Goal: Transaction & Acquisition: Book appointment/travel/reservation

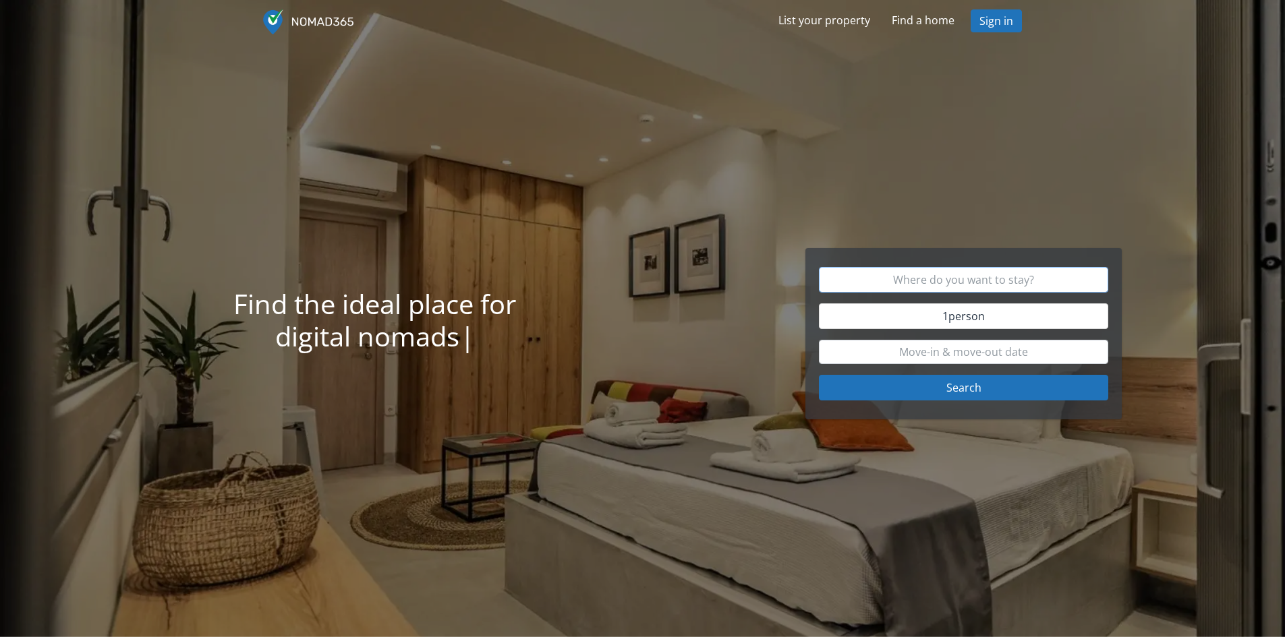
click at [955, 281] on input "text" at bounding box center [963, 280] width 289 height 26
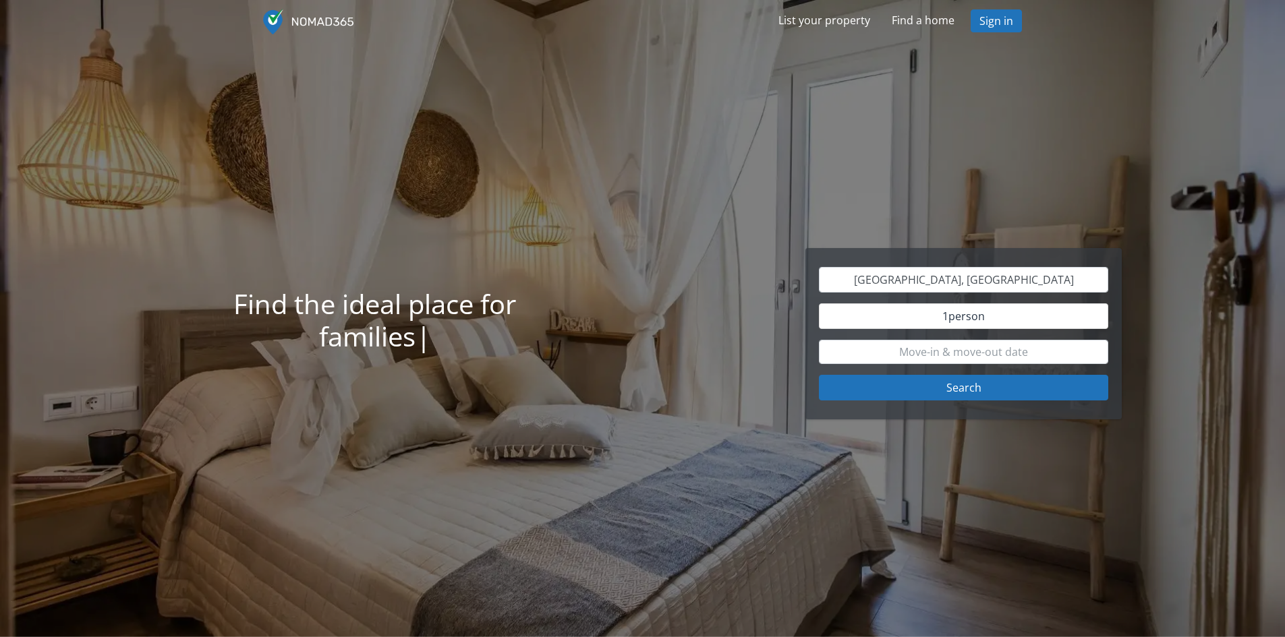
type input "[GEOGRAPHIC_DATA]"
click at [964, 353] on input "text" at bounding box center [963, 352] width 289 height 24
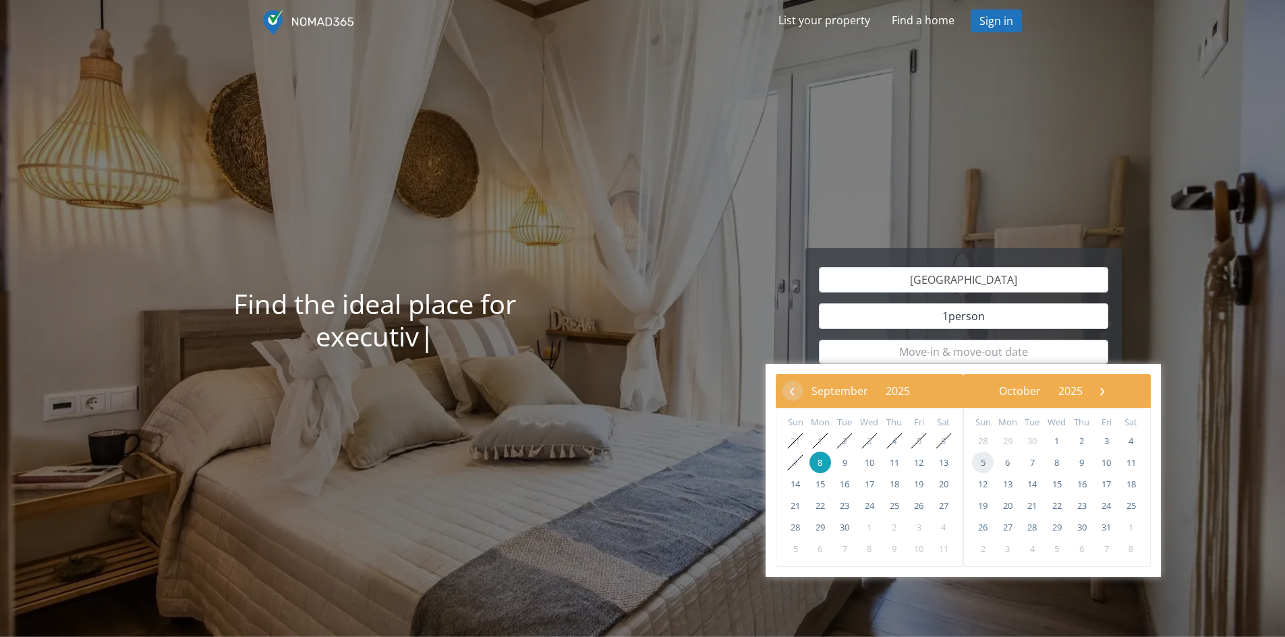
click at [980, 464] on span "5" at bounding box center [983, 463] width 22 height 22
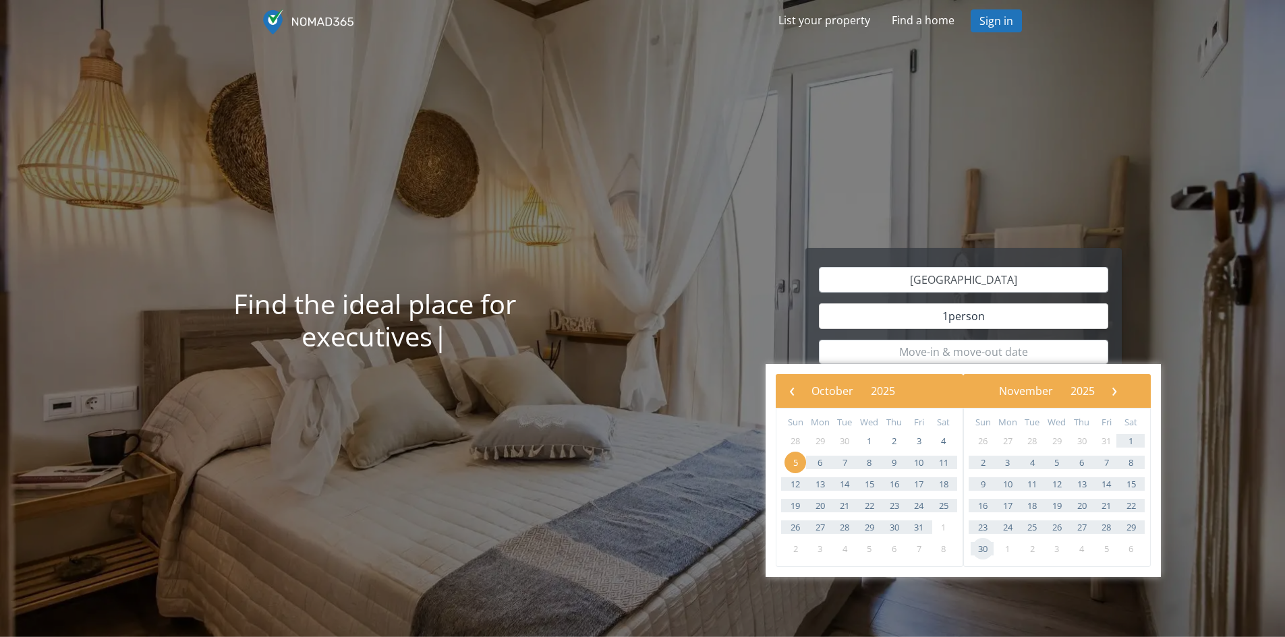
click at [983, 555] on span "30" at bounding box center [983, 549] width 22 height 22
type input "[DATE] - [DATE]"
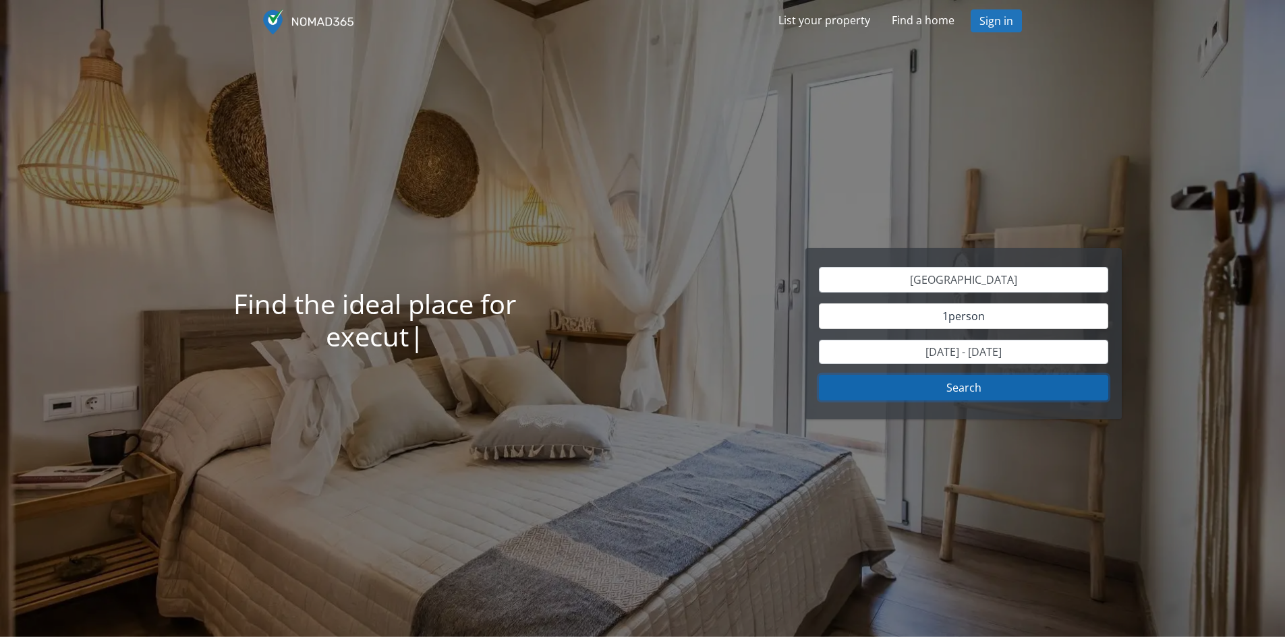
click at [1022, 397] on button "Search" at bounding box center [963, 388] width 289 height 26
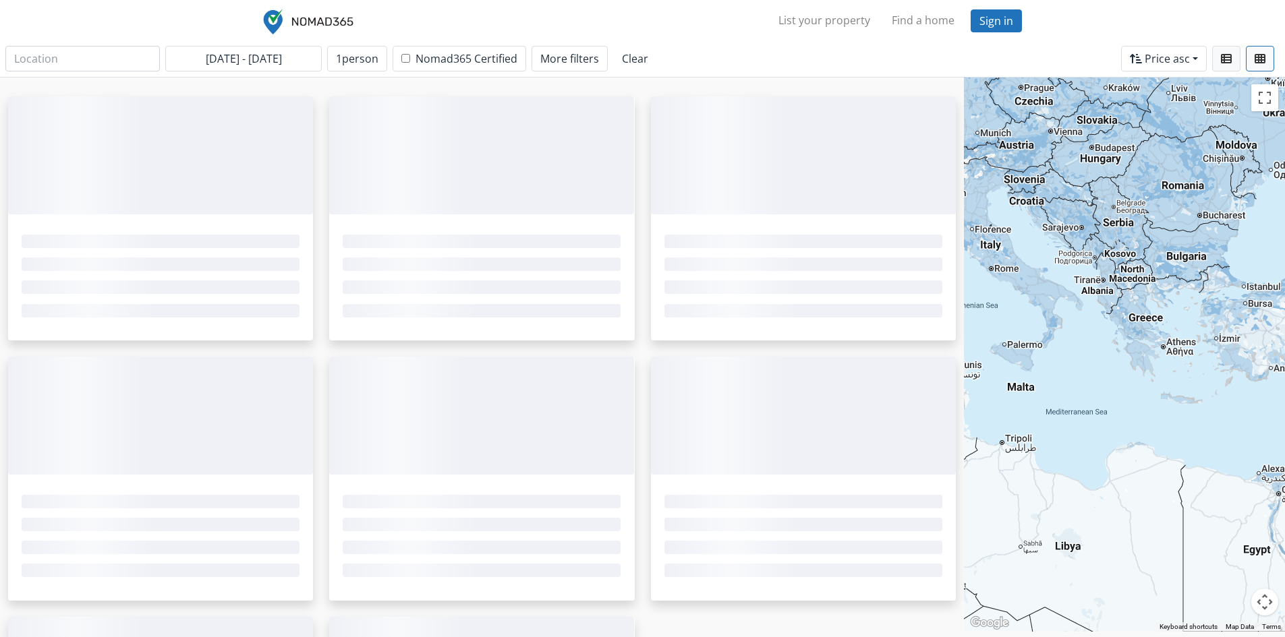
type input "[GEOGRAPHIC_DATA]"
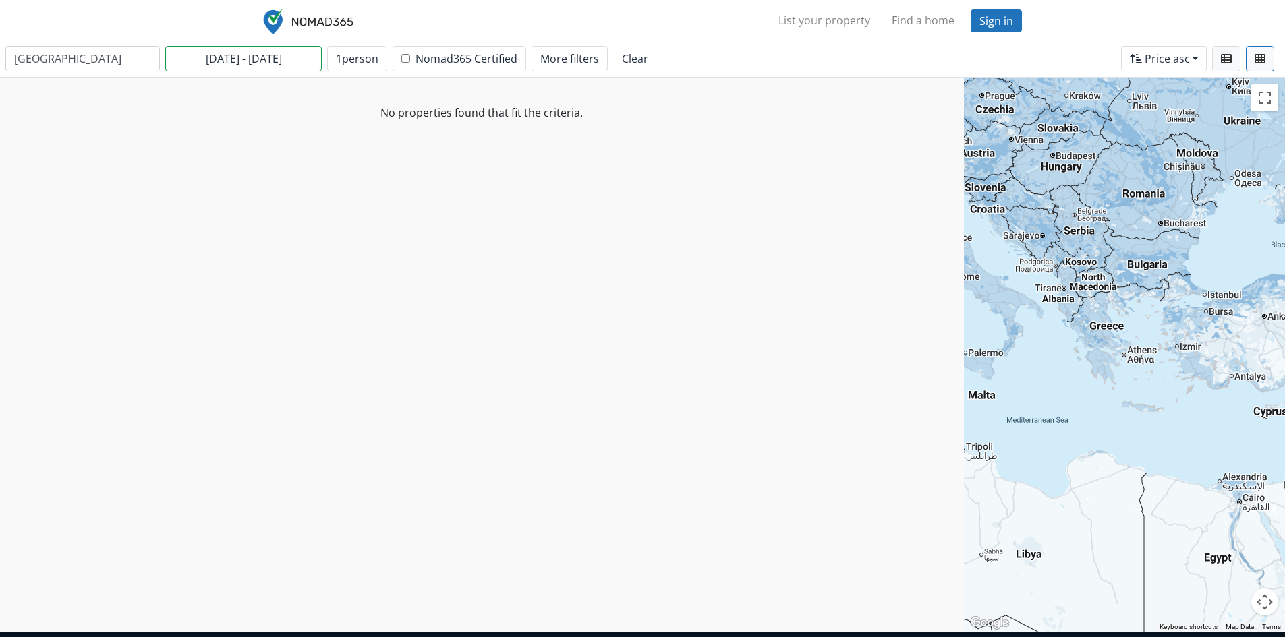
click at [251, 58] on input "[DATE] - [DATE]" at bounding box center [243, 59] width 157 height 26
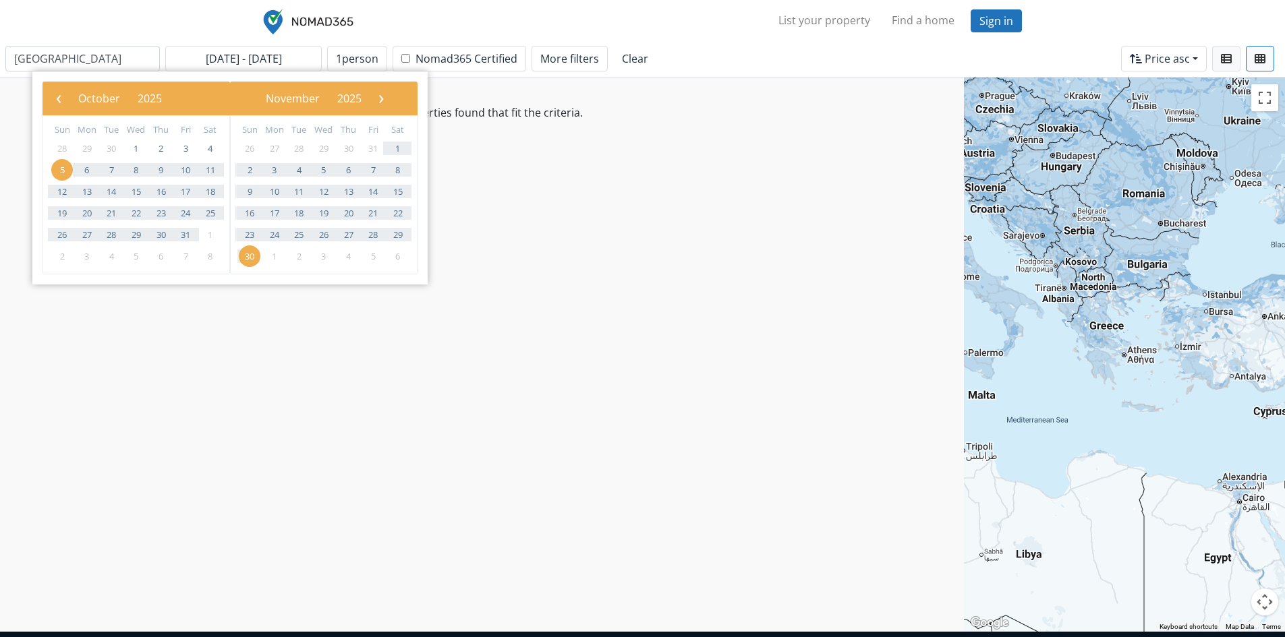
click at [63, 164] on span "5" at bounding box center [62, 170] width 22 height 22
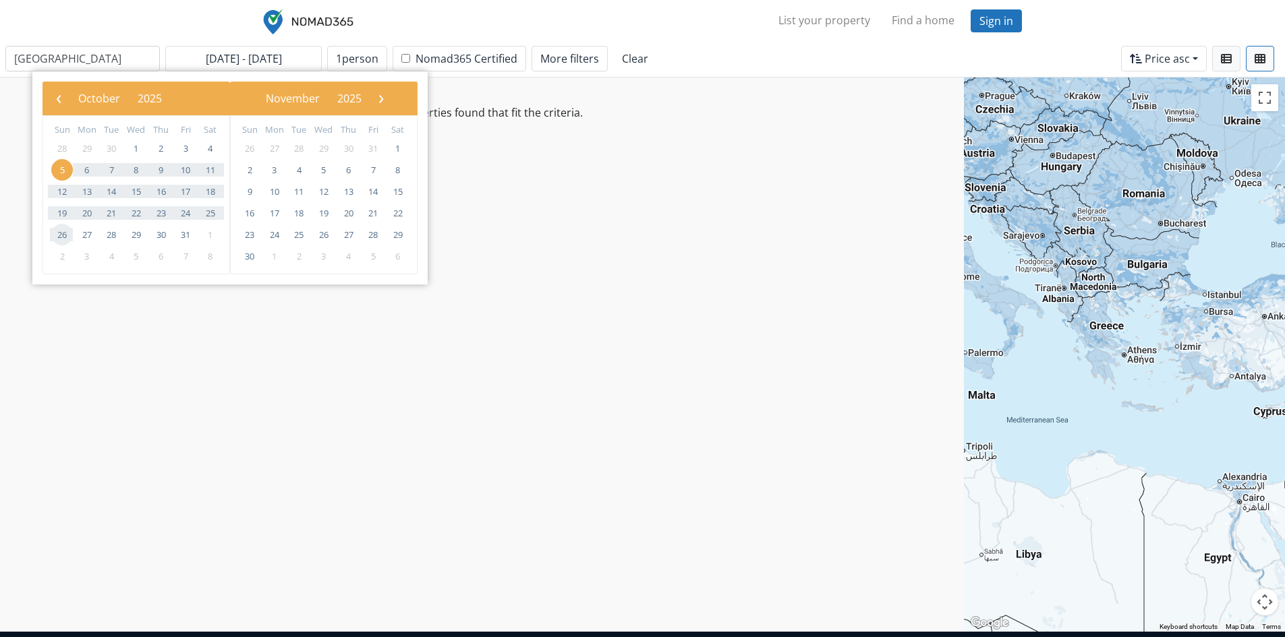
click at [59, 236] on span "26" at bounding box center [62, 235] width 22 height 22
type input "[DATE] - [DATE]"
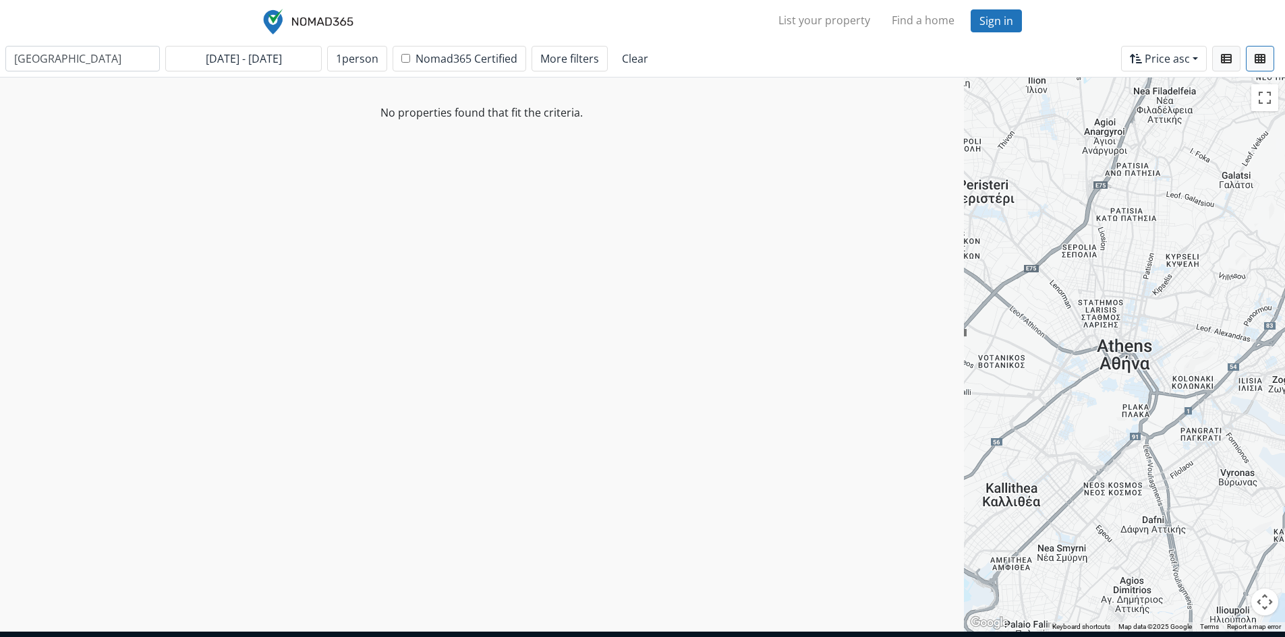
click at [347, 18] on img at bounding box center [308, 22] width 90 height 26
